Goal: Use online tool/utility: Use online tool/utility

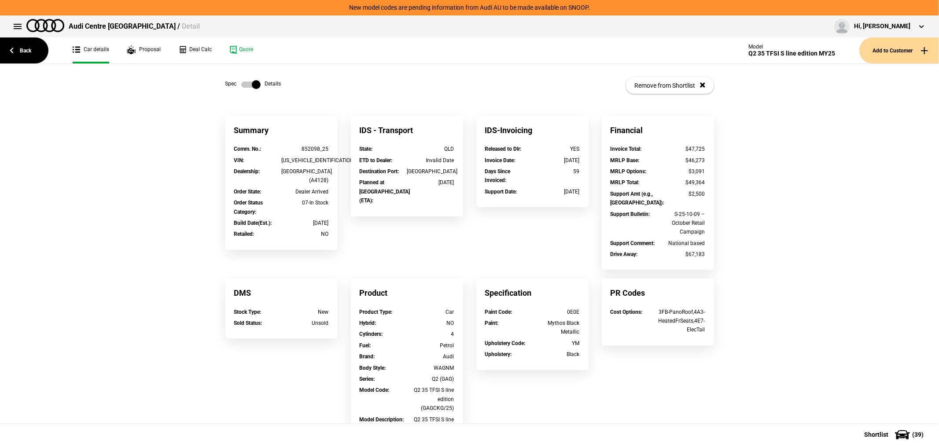
click at [21, 55] on link "Back" at bounding box center [24, 50] width 48 height 26
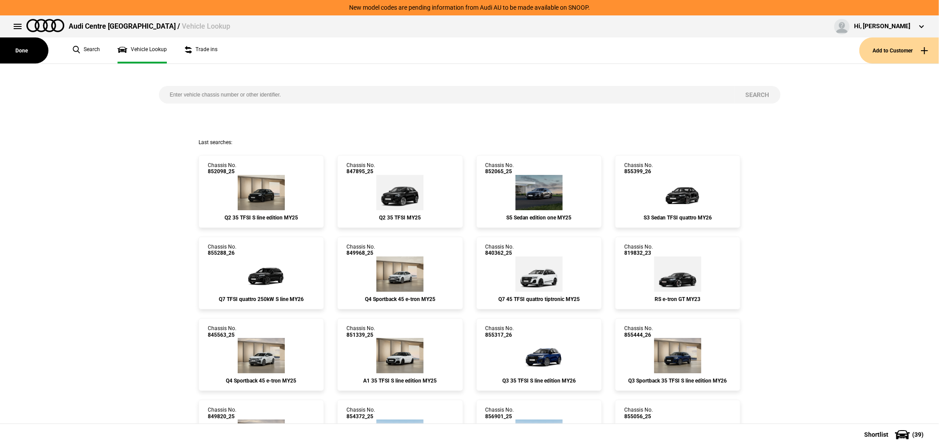
click at [299, 94] on input "search" at bounding box center [447, 95] width 576 height 18
type input "851321"
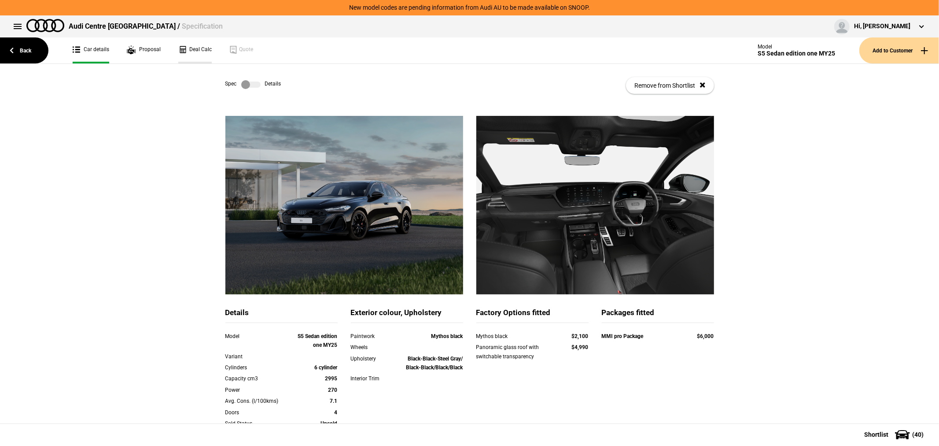
click at [196, 48] on link "Deal Calc" at bounding box center [194, 50] width 33 height 26
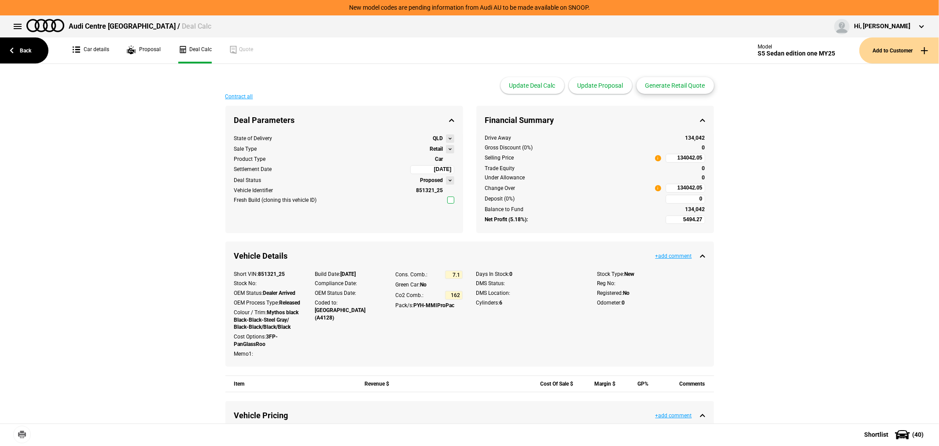
click at [681, 85] on button "Generate Retail Quote" at bounding box center [675, 85] width 77 height 17
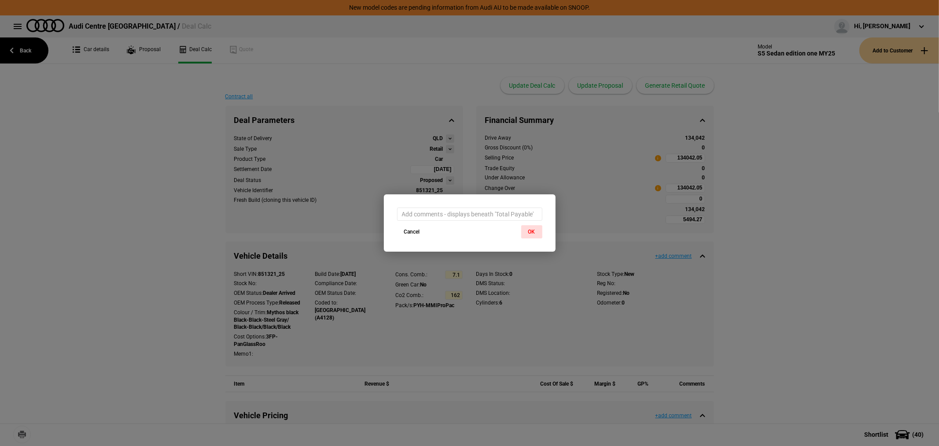
click at [534, 225] on div at bounding box center [470, 209] width 172 height 31
click at [534, 236] on button "OK" at bounding box center [531, 231] width 21 height 13
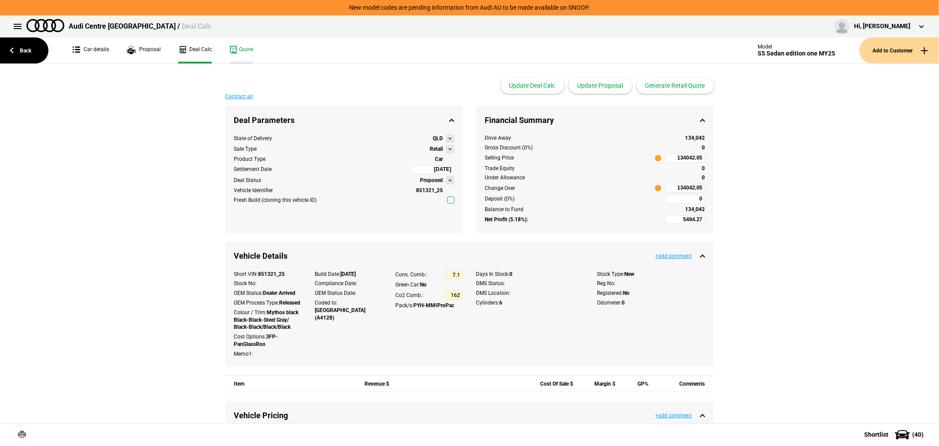
click at [238, 51] on link "Quote" at bounding box center [241, 50] width 24 height 26
click at [20, 48] on link "Back" at bounding box center [24, 50] width 48 height 26
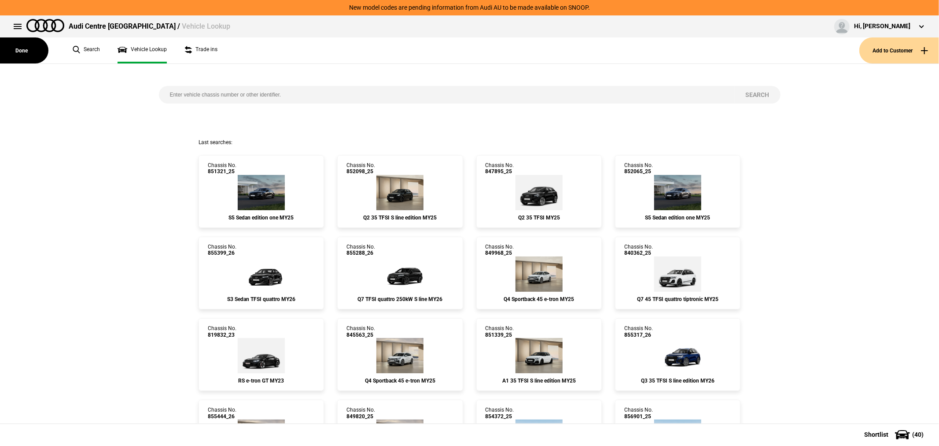
click at [346, 95] on input "search" at bounding box center [447, 95] width 576 height 18
type input "851222"
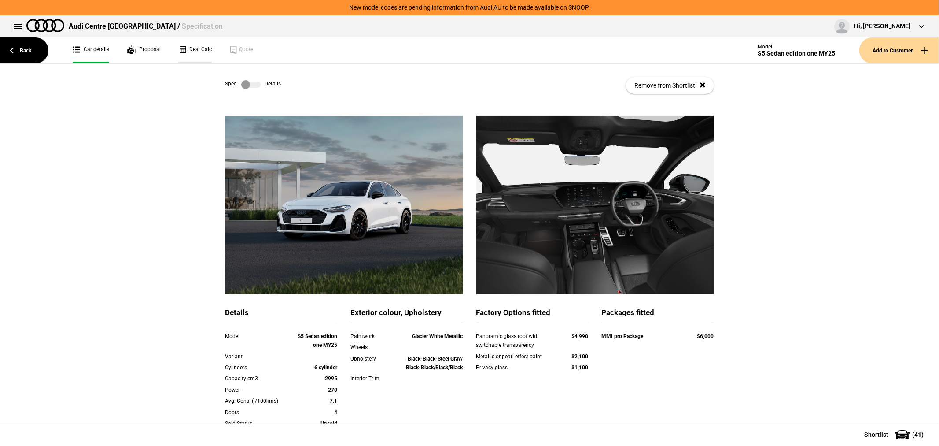
click at [202, 49] on link "Deal Calc" at bounding box center [194, 50] width 33 height 26
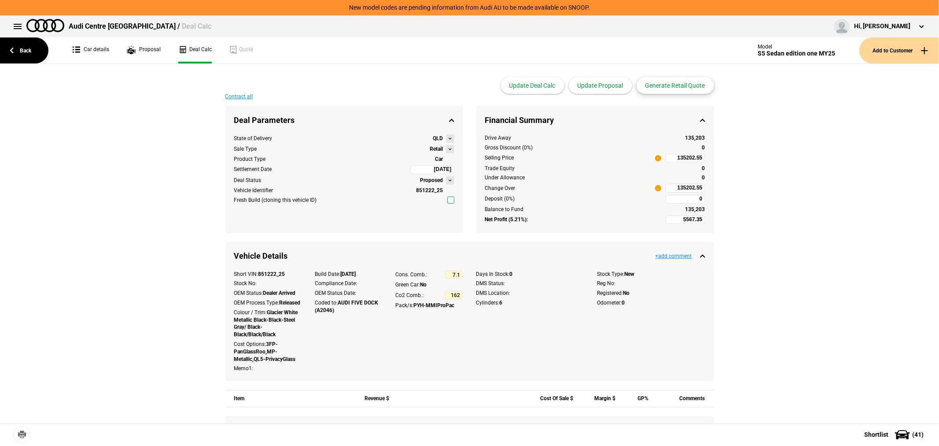
click at [679, 87] on button "Generate Retail Quote" at bounding box center [675, 85] width 77 height 17
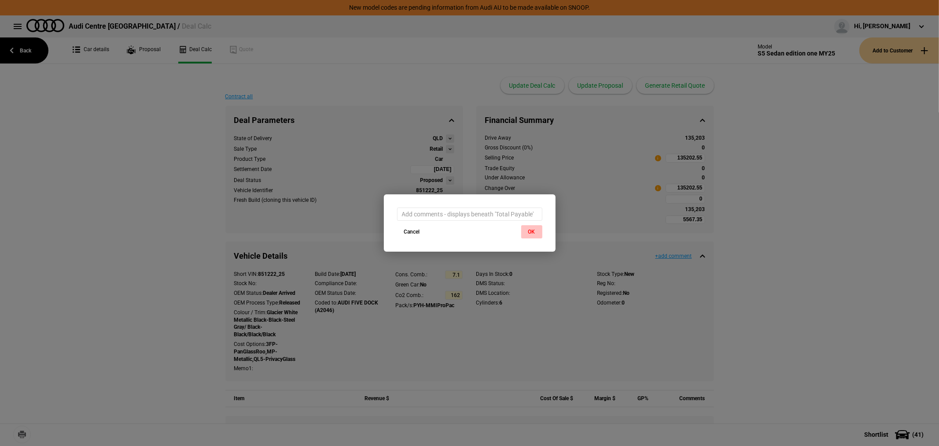
click at [529, 229] on button "OK" at bounding box center [531, 231] width 21 height 13
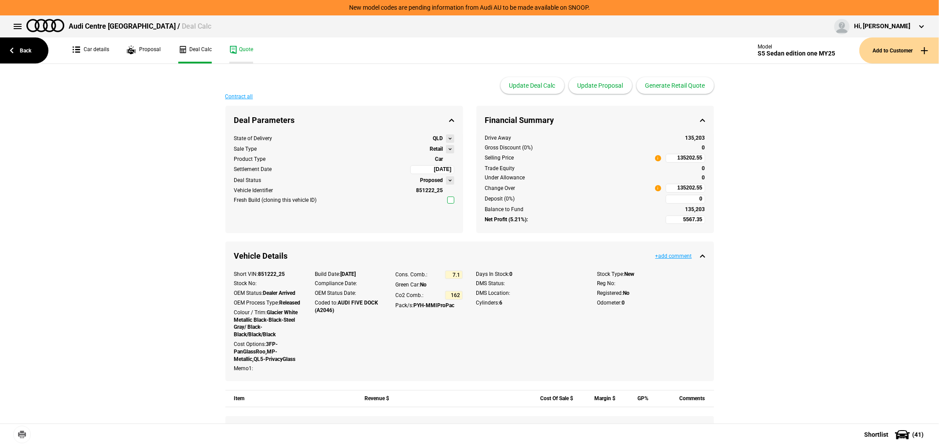
click at [241, 55] on link "Quote" at bounding box center [241, 50] width 24 height 26
click at [15, 49] on link "Back" at bounding box center [24, 50] width 48 height 26
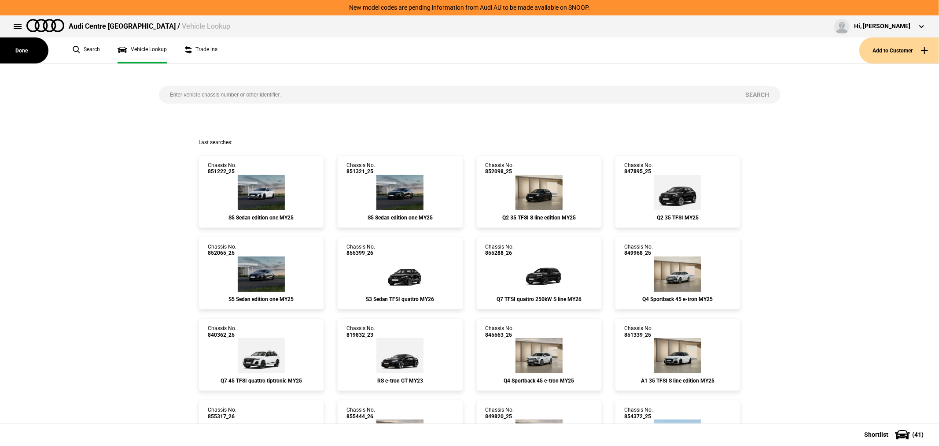
click at [366, 99] on input "search" at bounding box center [447, 95] width 576 height 18
type input "853697"
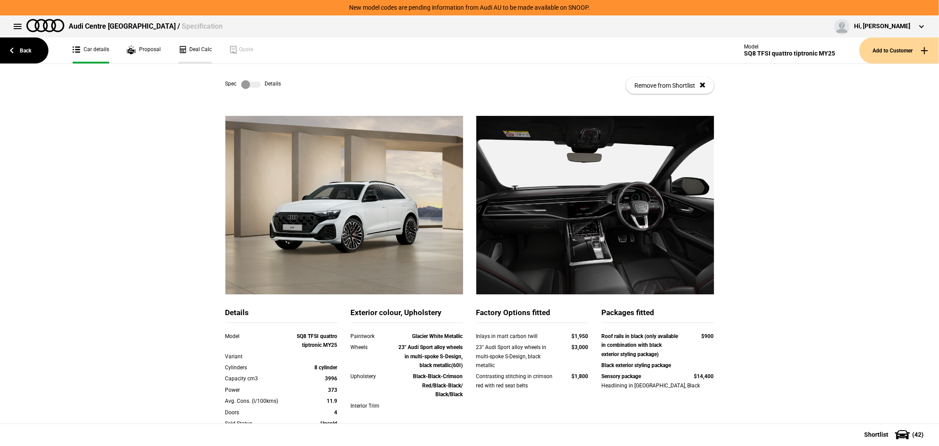
click at [199, 47] on link "Deal Calc" at bounding box center [194, 50] width 33 height 26
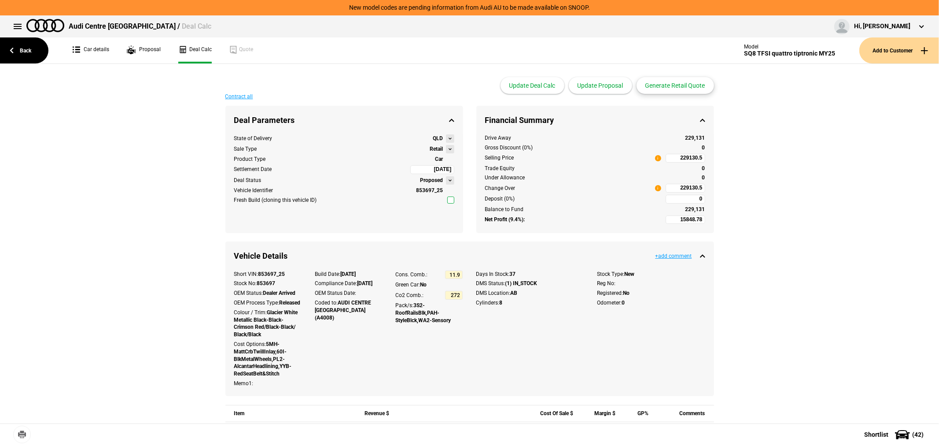
click at [675, 84] on button "Generate Retail Quote" at bounding box center [675, 85] width 77 height 17
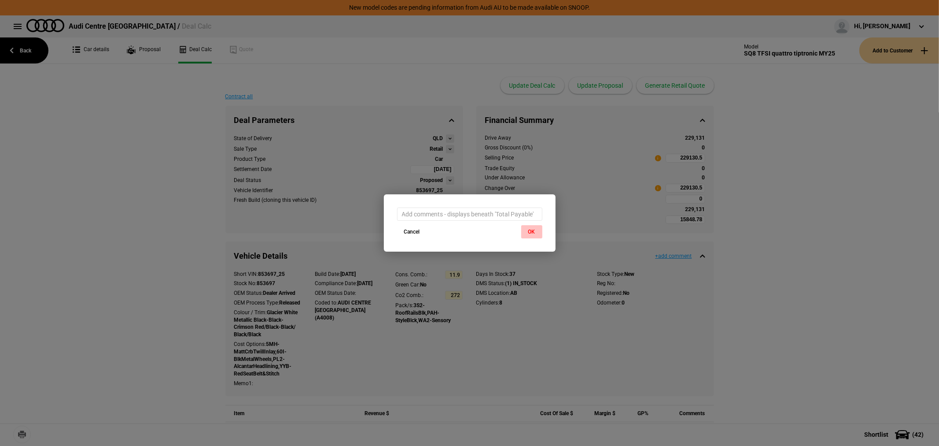
click at [534, 231] on button "OK" at bounding box center [531, 231] width 21 height 13
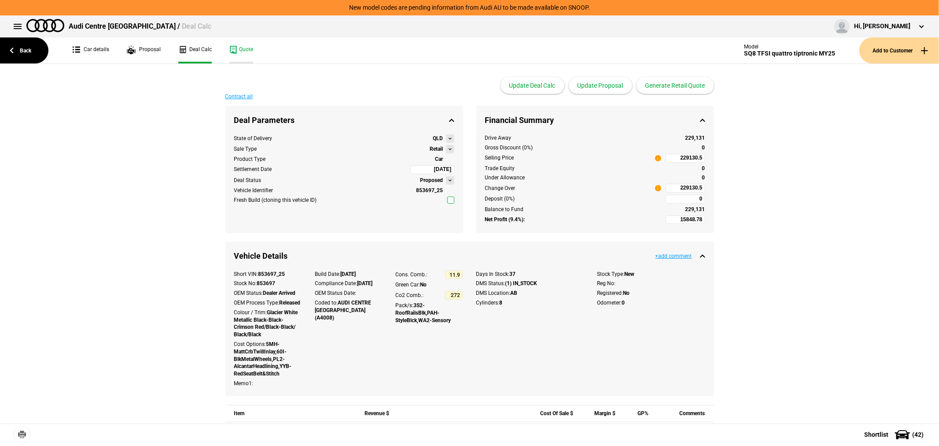
click at [239, 52] on link "Quote" at bounding box center [241, 50] width 24 height 26
